Goal: Information Seeking & Learning: Learn about a topic

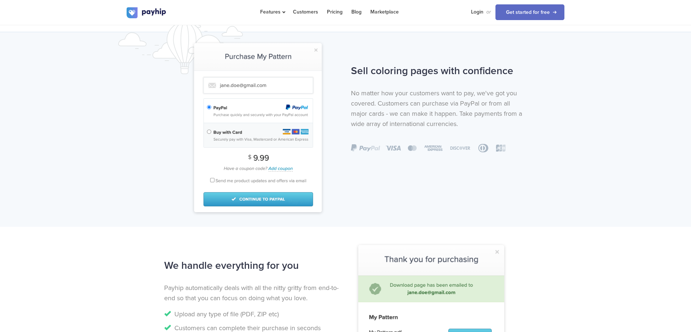
scroll to position [470, 0]
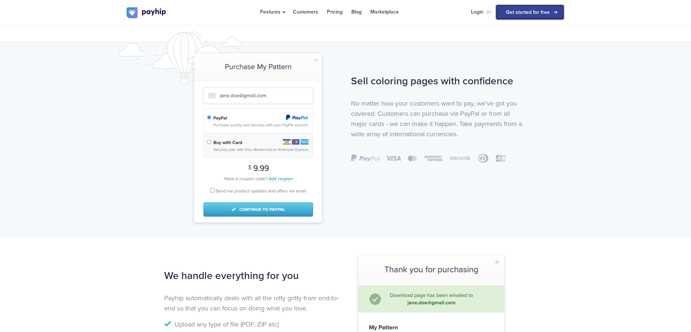
click at [522, 11] on link "Get started for free" at bounding box center [530, 12] width 69 height 16
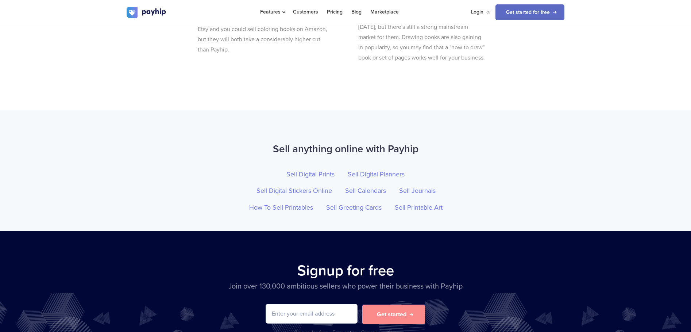
scroll to position [2570, 0]
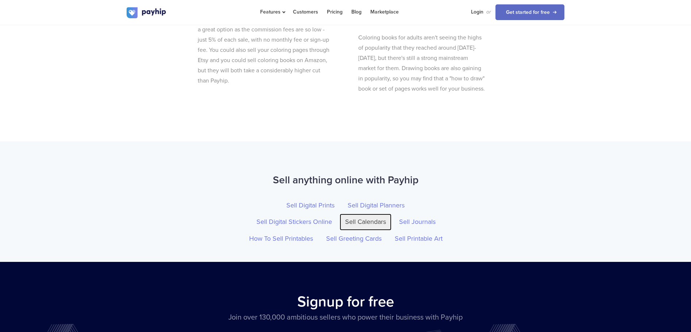
click at [366, 213] on link "Sell Calendars" at bounding box center [366, 221] width 52 height 17
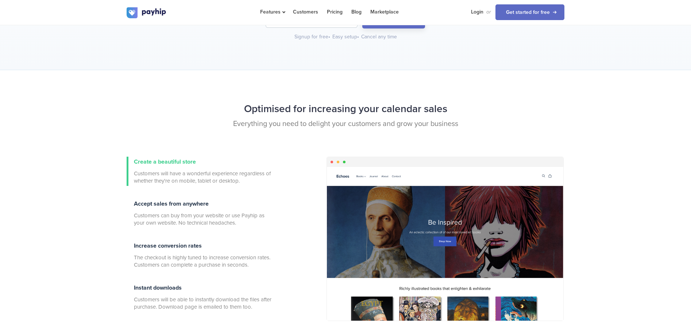
scroll to position [140, 0]
